Goal: Download file/media

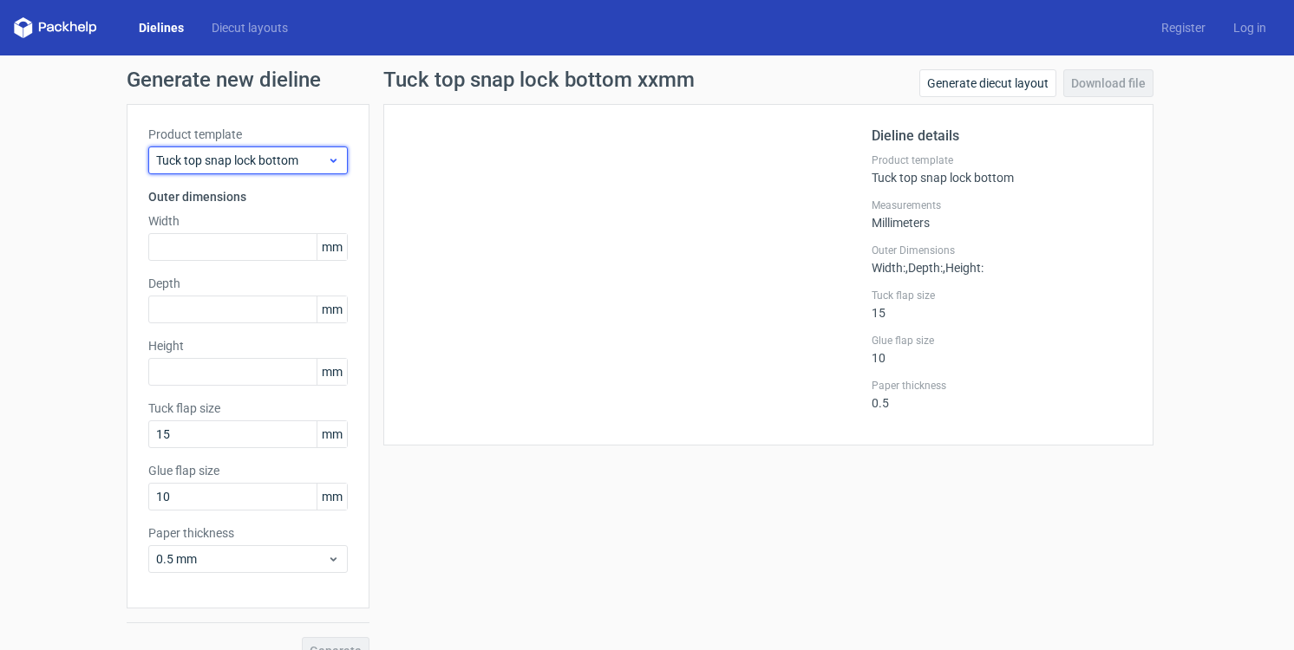
click at [205, 153] on span "Tuck top snap lock bottom" at bounding box center [241, 160] width 171 height 17
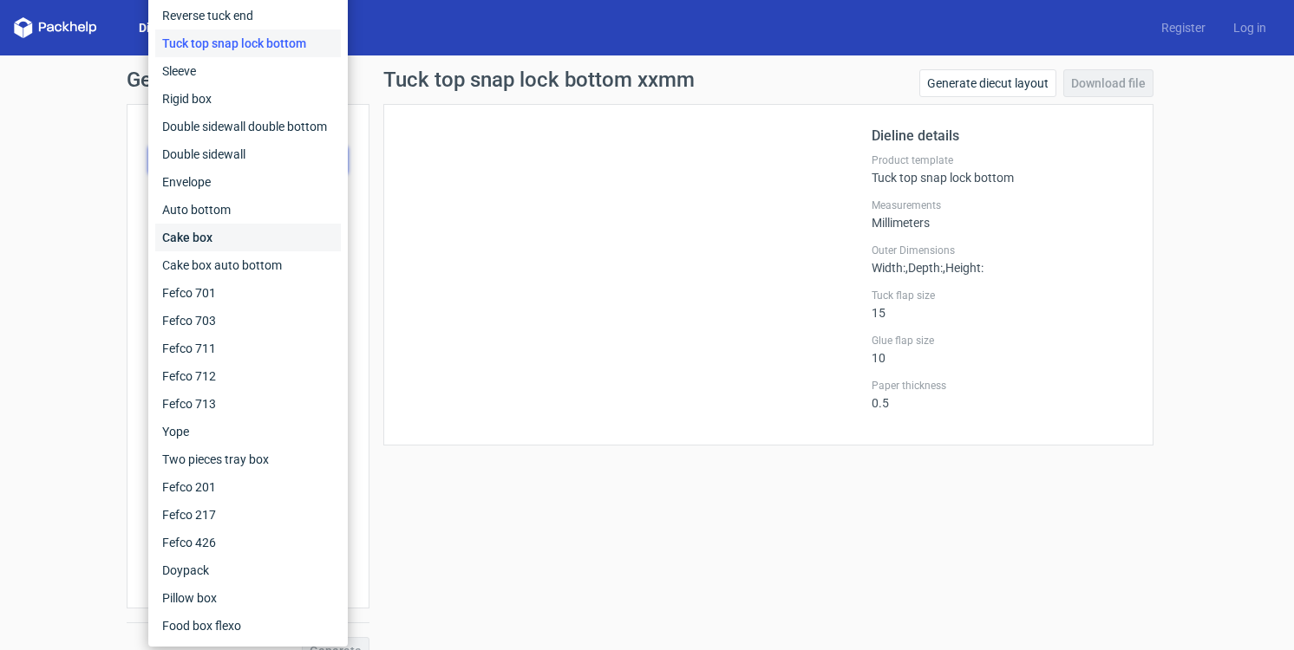
click at [244, 224] on div "Cake box" at bounding box center [248, 238] width 186 height 28
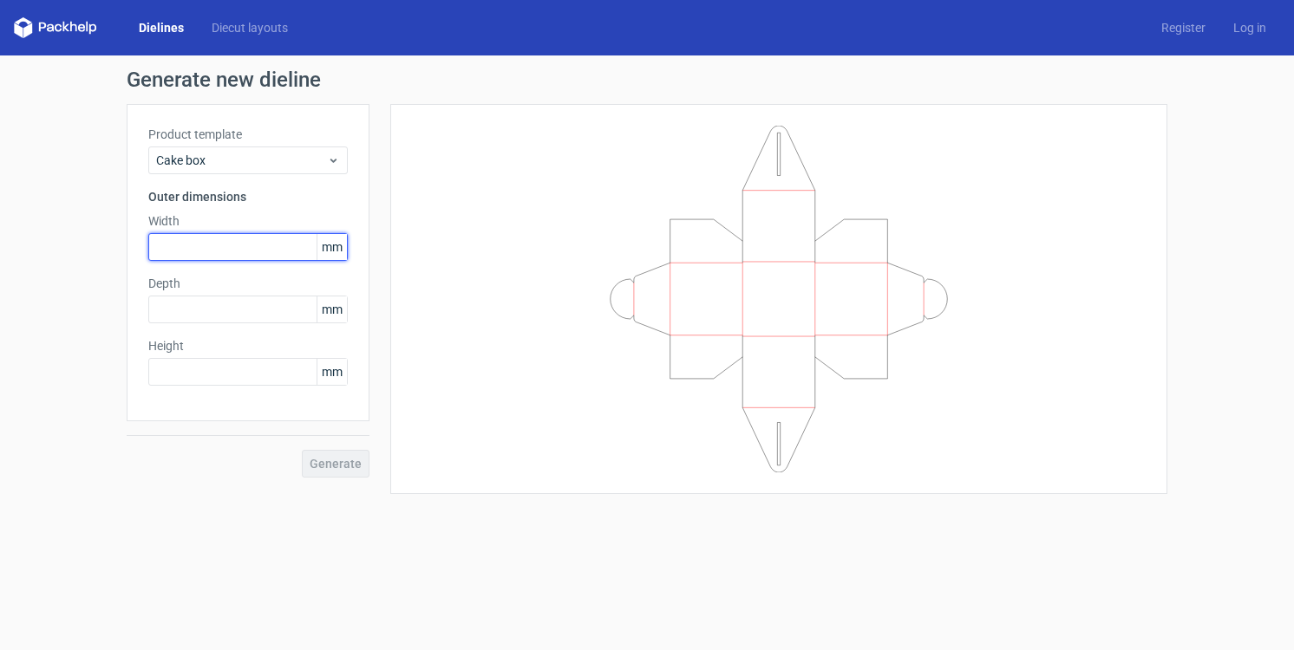
click at [241, 258] on input "text" at bounding box center [247, 247] width 199 height 28
click at [237, 257] on input "text" at bounding box center [247, 247] width 199 height 28
click at [333, 251] on span "mm" at bounding box center [331, 247] width 30 height 26
click at [327, 250] on span "mm" at bounding box center [331, 247] width 30 height 26
drag, startPoint x: 334, startPoint y: 250, endPoint x: 306, endPoint y: 251, distance: 27.8
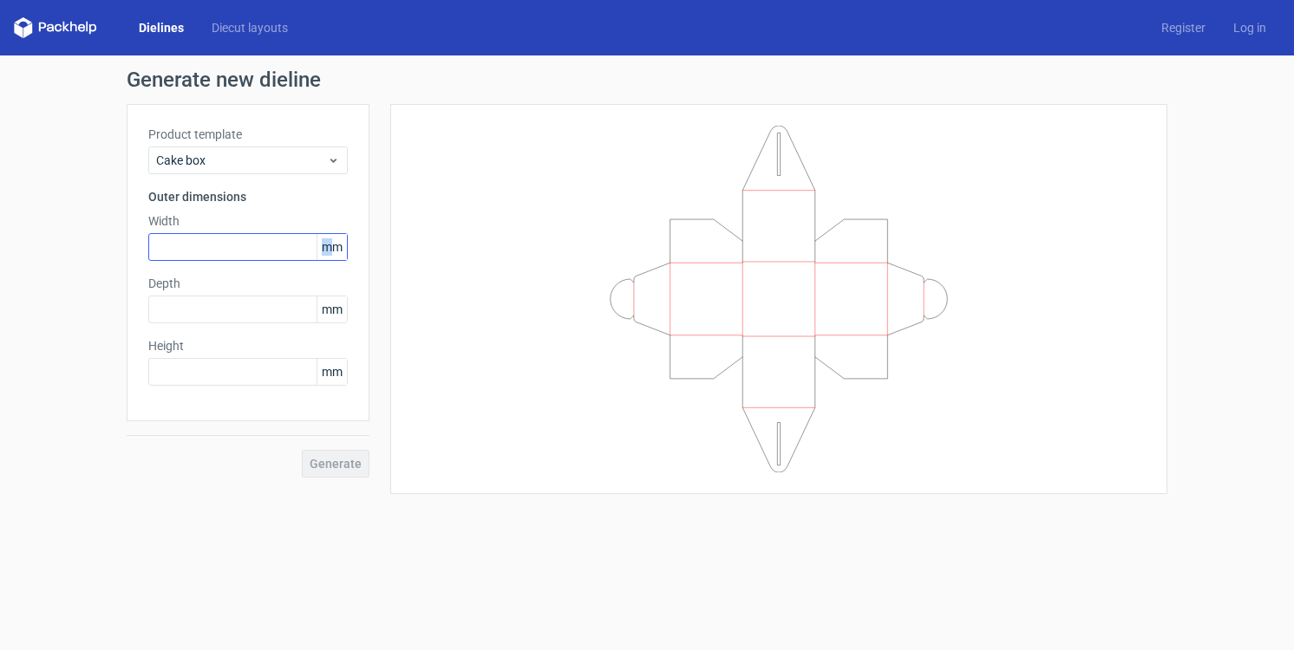
click at [307, 251] on div "mm" at bounding box center [247, 247] width 199 height 28
click at [285, 253] on input "text" at bounding box center [247, 247] width 199 height 28
type input "90"
type input "0"
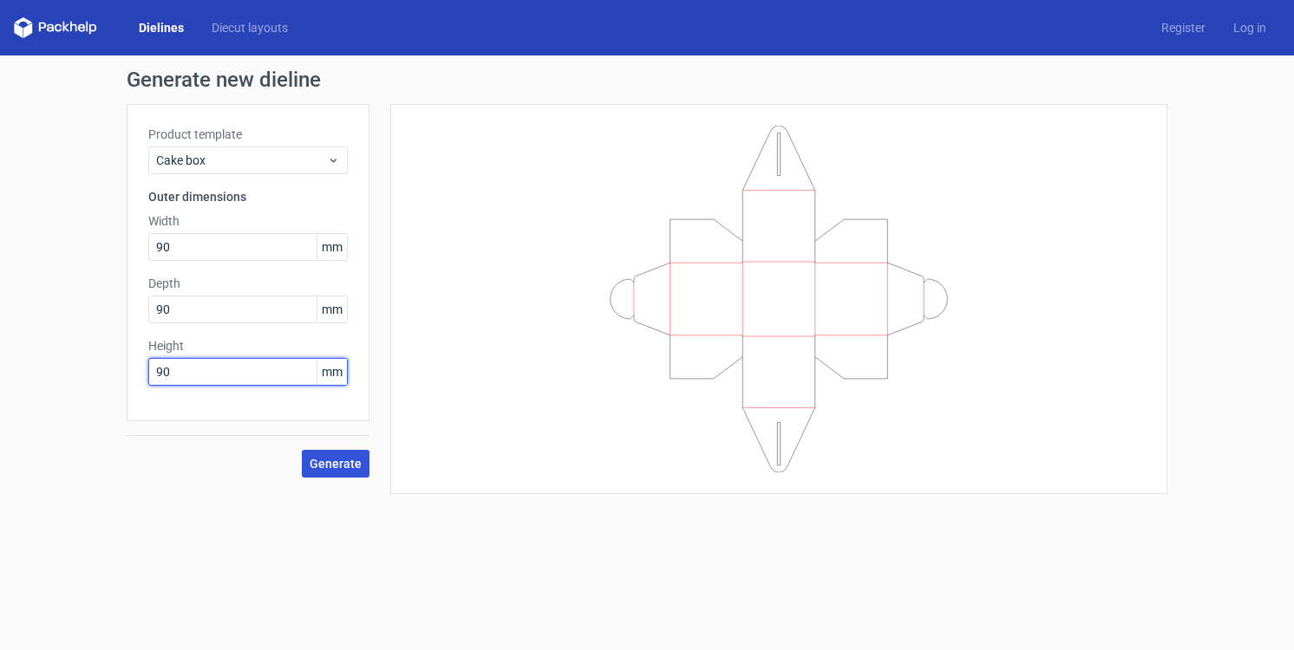
type input "90"
click at [346, 468] on span "Generate" at bounding box center [336, 464] width 52 height 12
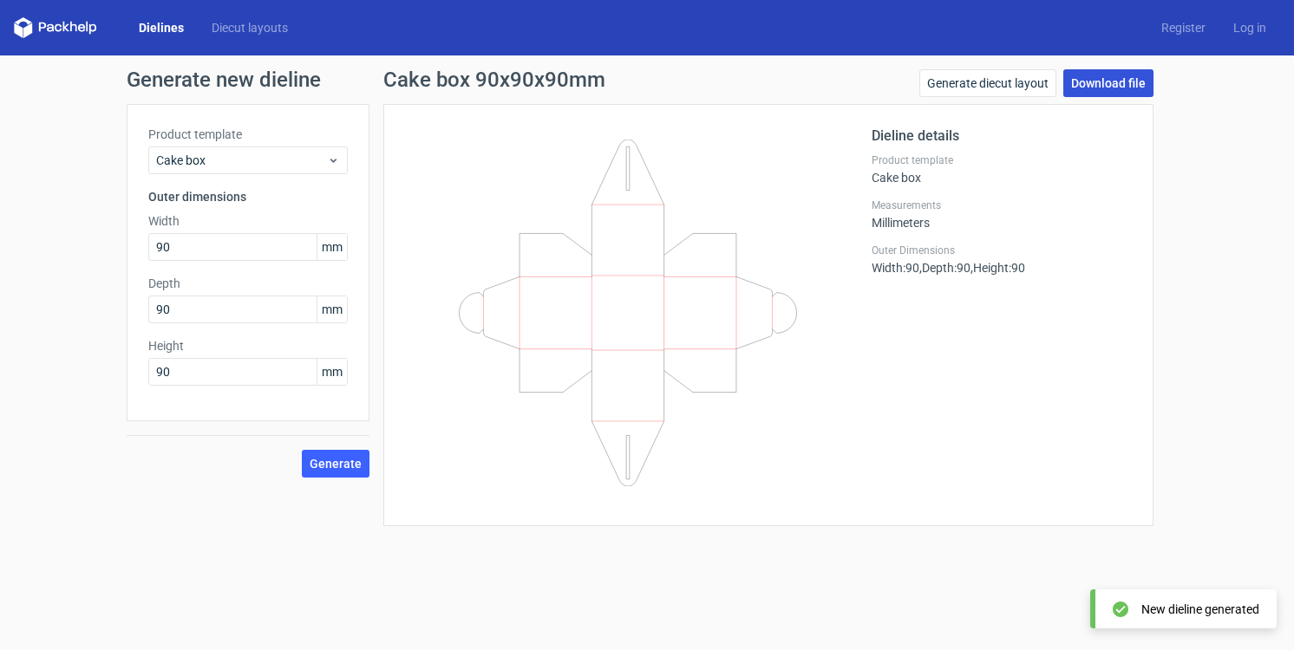
click at [1123, 88] on link "Download file" at bounding box center [1108, 83] width 90 height 28
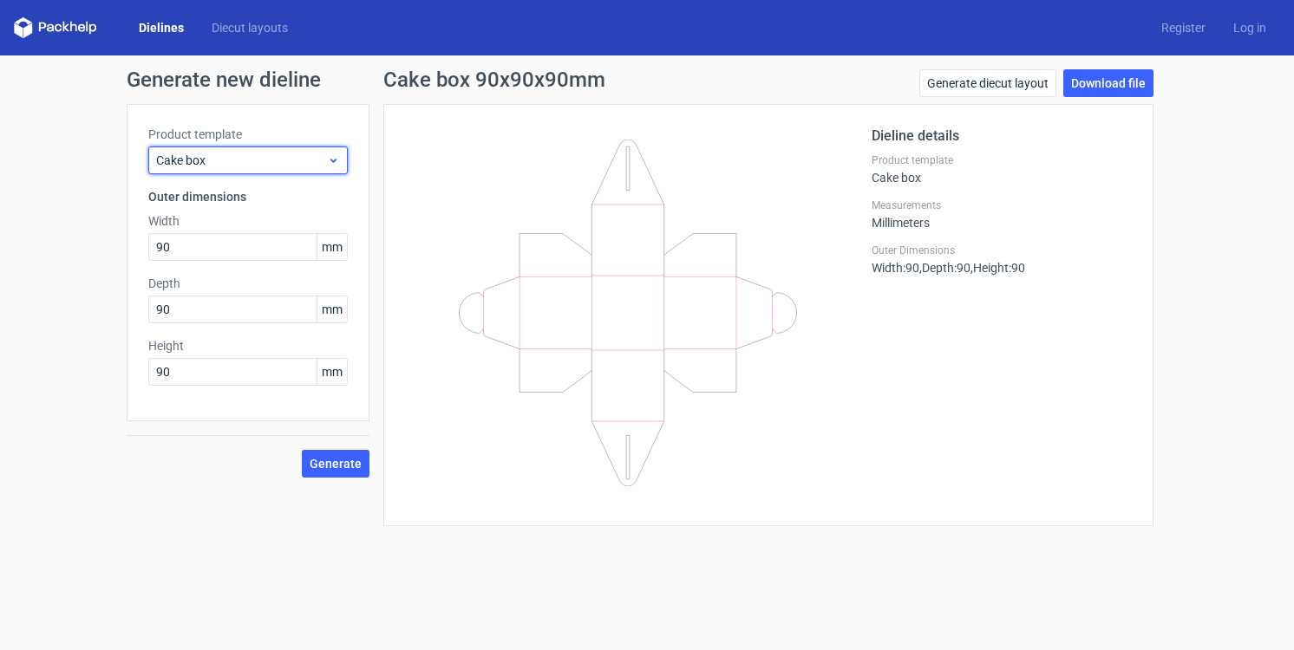
click at [321, 160] on span "Cake box" at bounding box center [241, 160] width 171 height 17
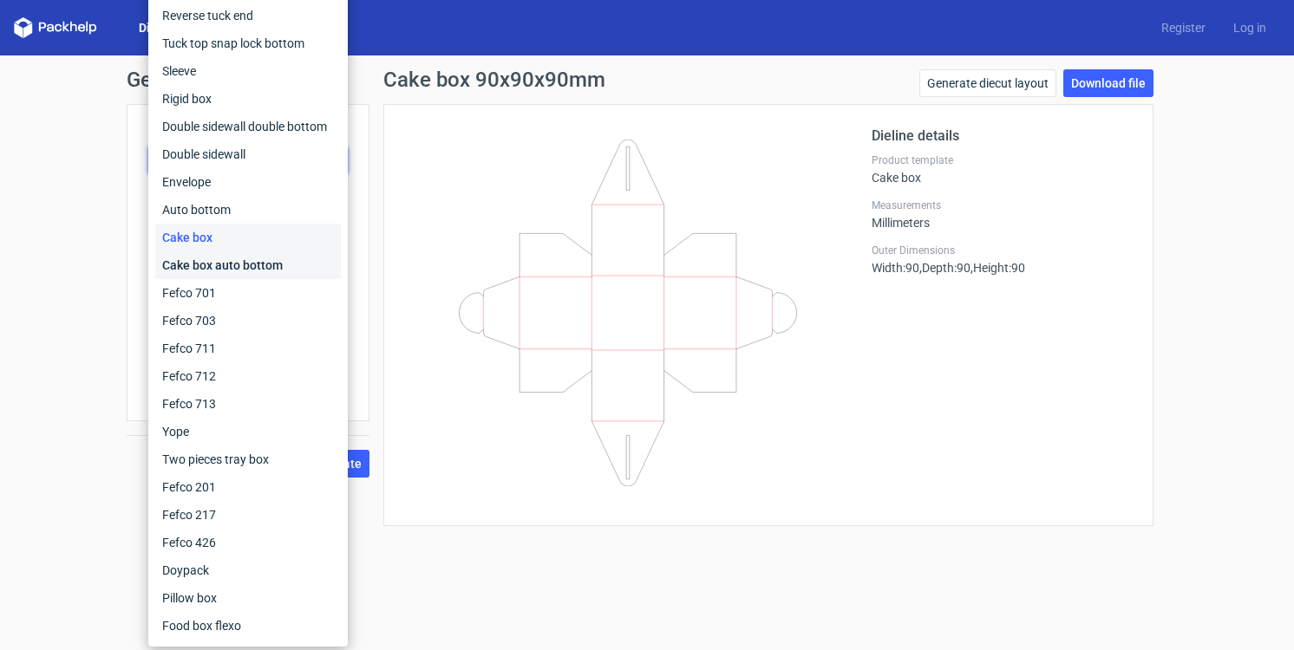
click at [301, 269] on div "Cake box auto bottom" at bounding box center [248, 265] width 186 height 28
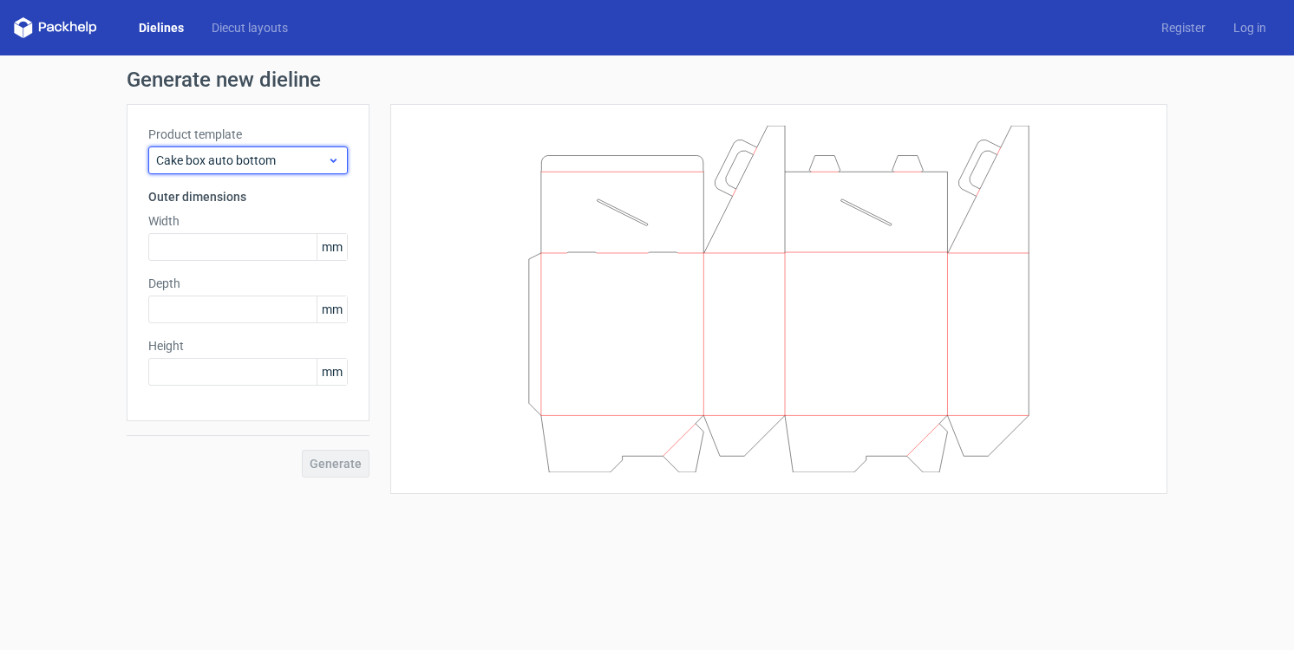
click at [321, 147] on div "Cake box auto bottom" at bounding box center [247, 161] width 199 height 28
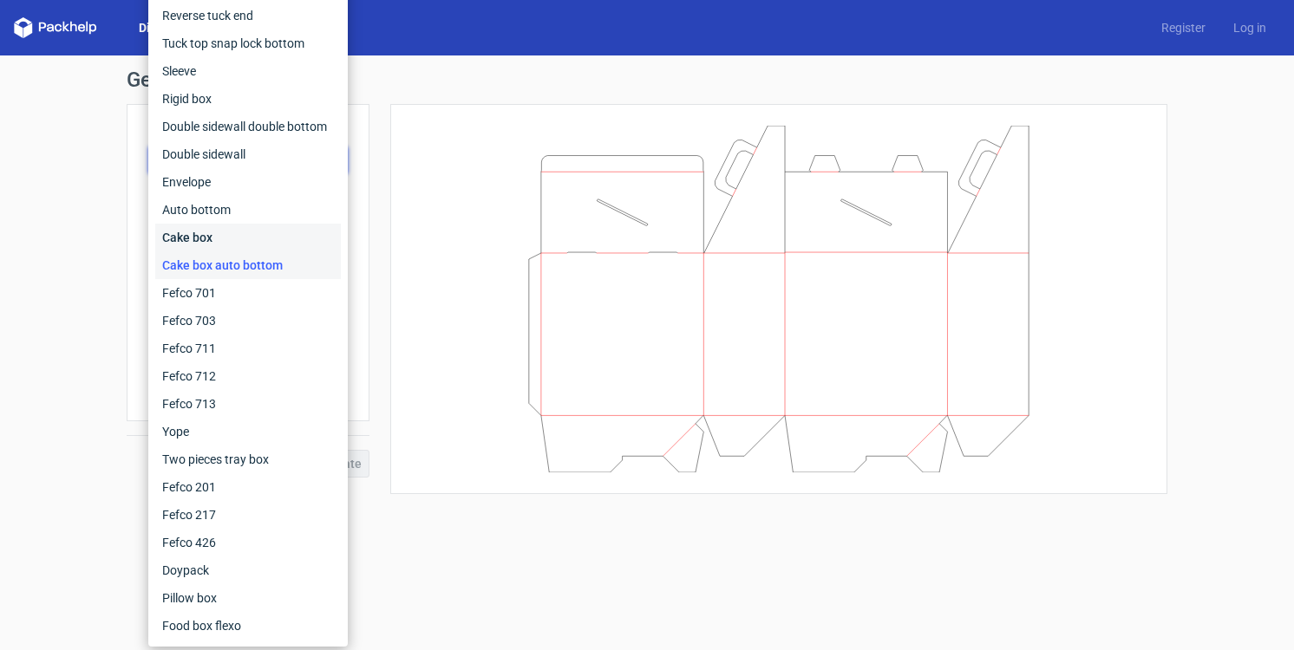
click at [295, 235] on div "Cake box" at bounding box center [248, 238] width 186 height 28
